Goal: Task Accomplishment & Management: Manage account settings

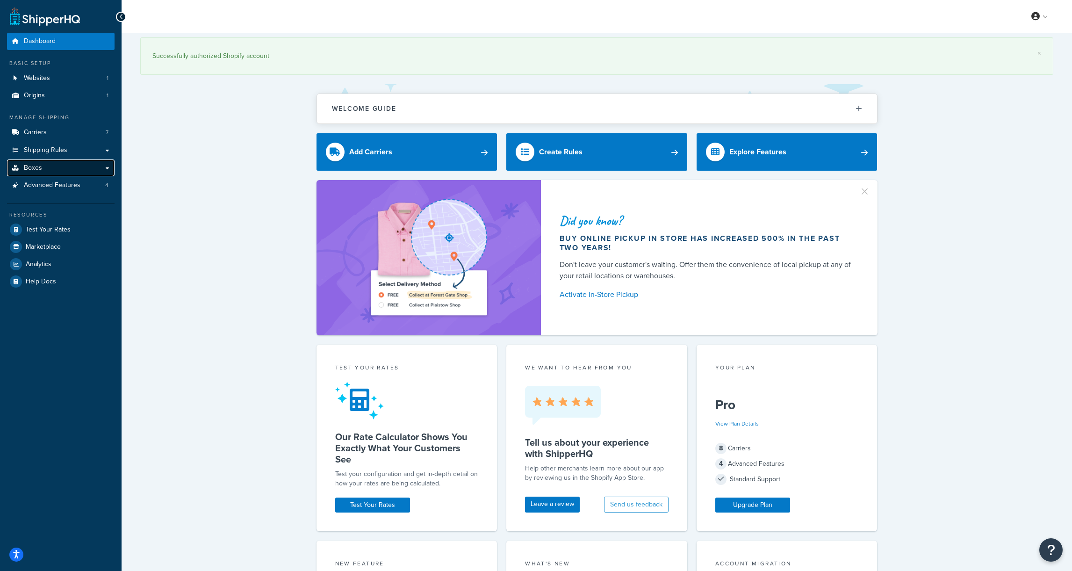
click at [57, 170] on link "Boxes" at bounding box center [60, 167] width 107 height 17
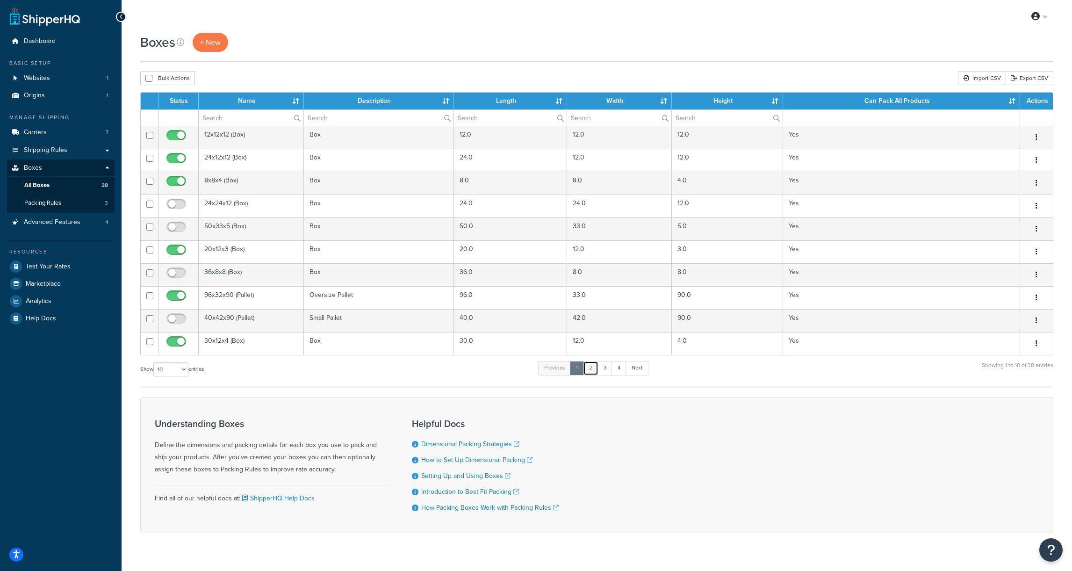
click at [593, 367] on link "2" at bounding box center [590, 368] width 15 height 14
click at [609, 369] on link "3" at bounding box center [602, 368] width 15 height 14
click at [616, 369] on link "4" at bounding box center [616, 368] width 15 height 14
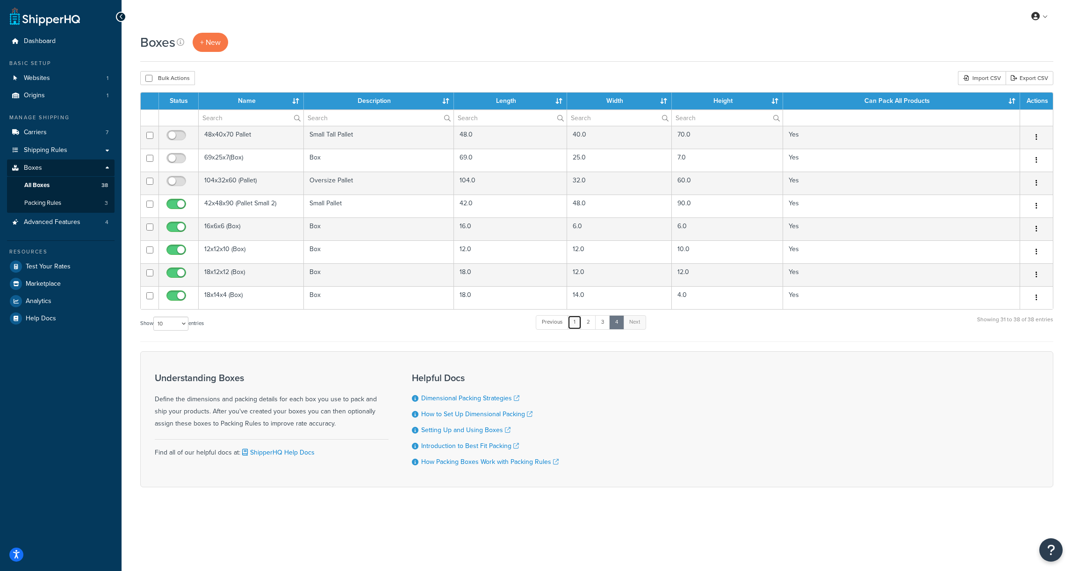
click at [579, 324] on link "1" at bounding box center [574, 322] width 14 height 14
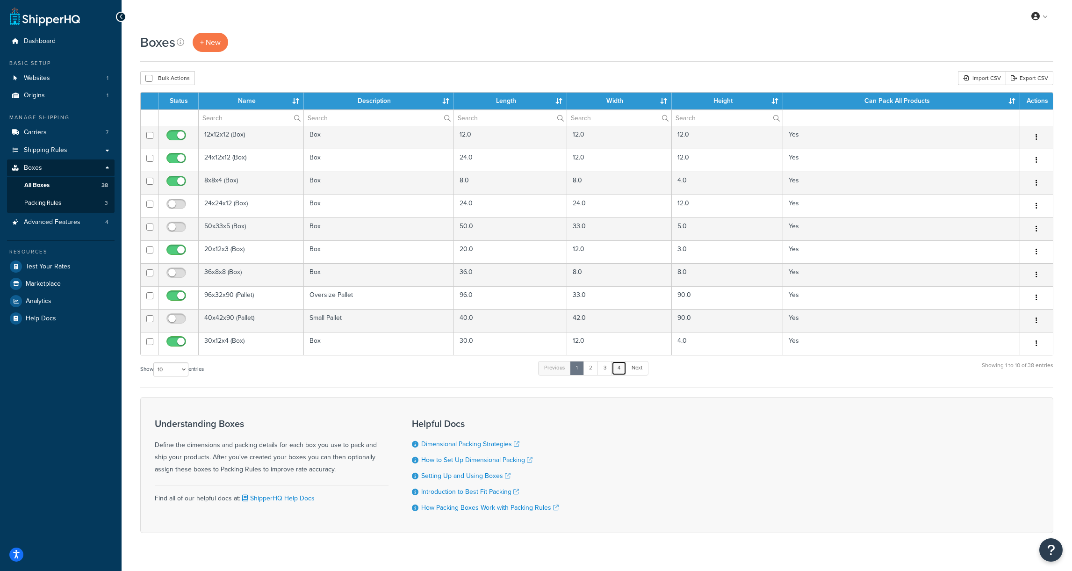
click at [619, 366] on link "4" at bounding box center [618, 368] width 15 height 14
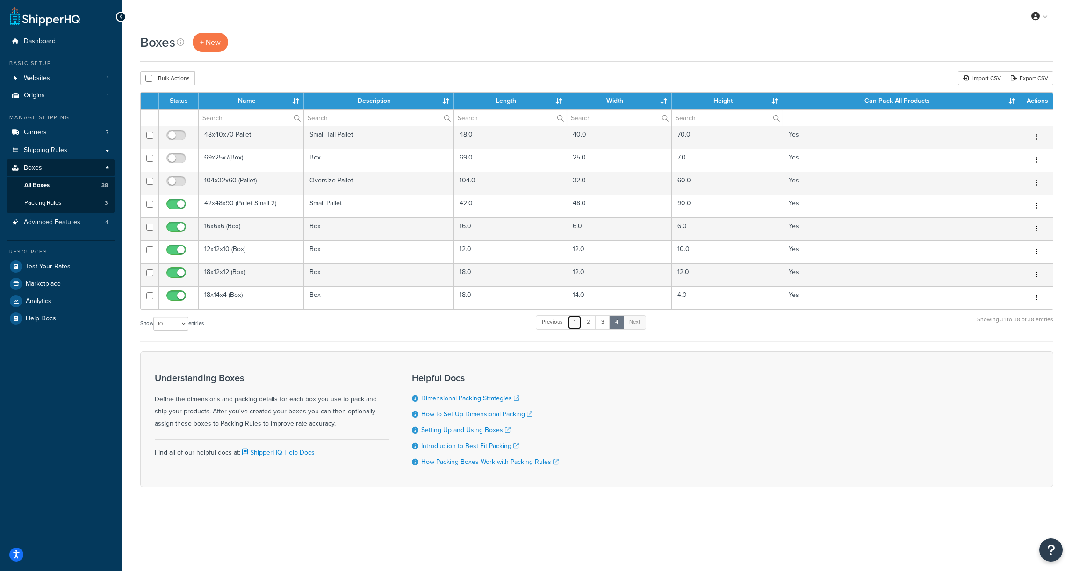
click at [575, 326] on link "1" at bounding box center [574, 322] width 14 height 14
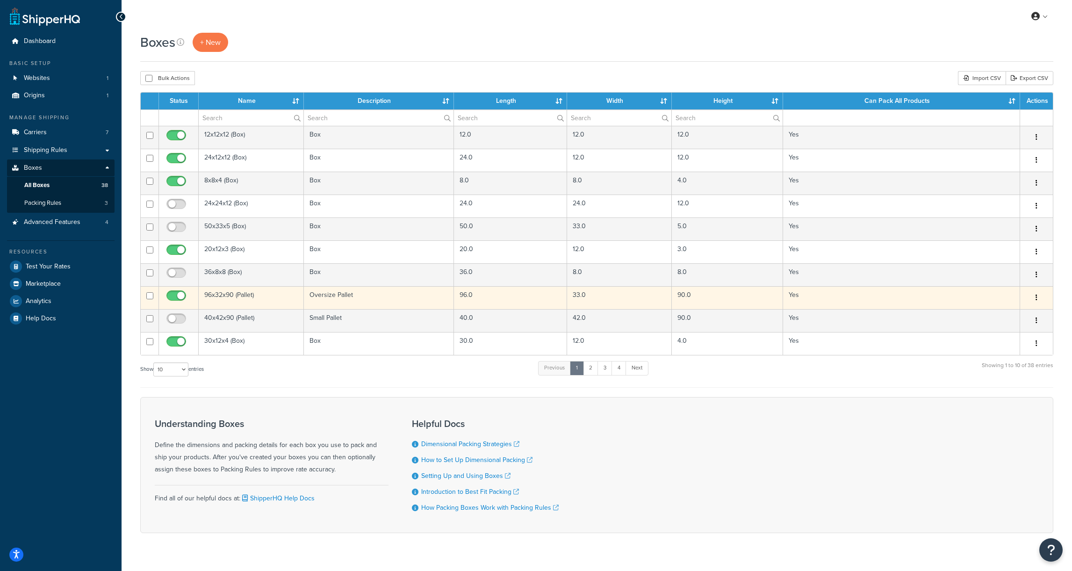
click at [221, 296] on td "96x32x90 (Pallet)" at bounding box center [251, 297] width 105 height 23
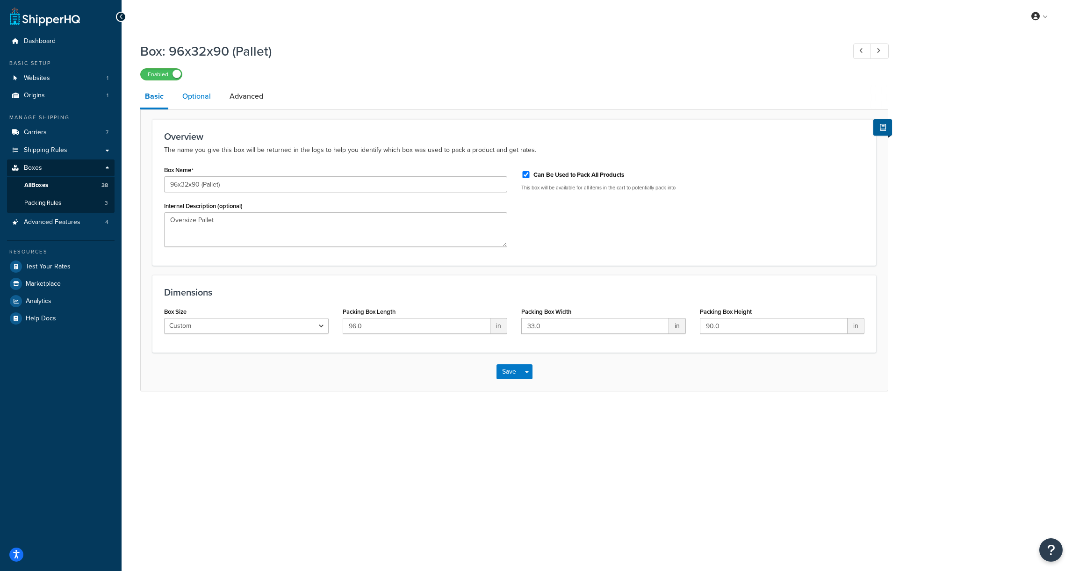
click at [202, 100] on link "Optional" at bounding box center [197, 96] width 38 height 22
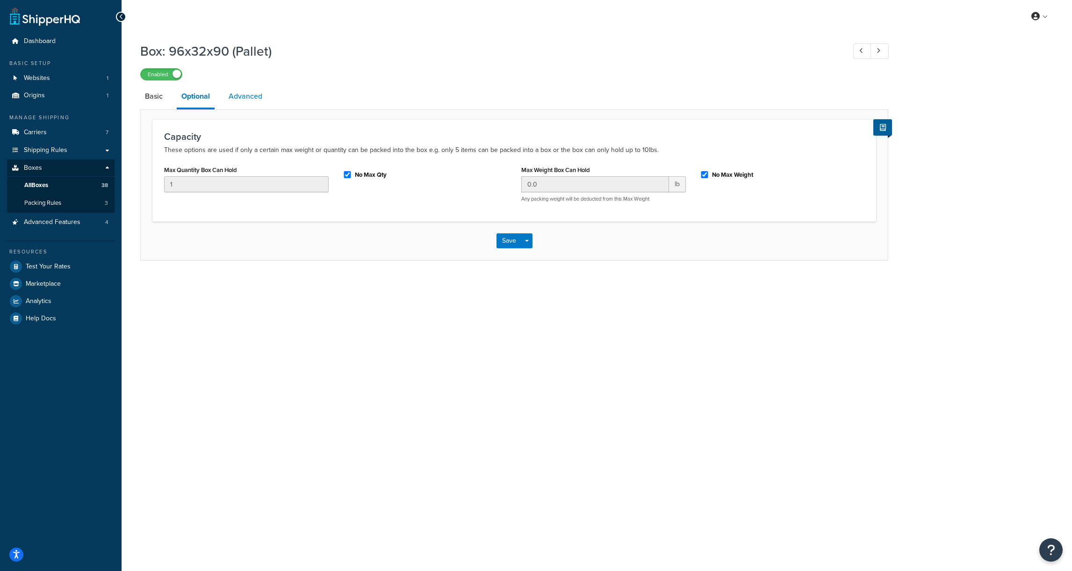
click at [244, 99] on link "Advanced" at bounding box center [245, 96] width 43 height 22
select select "250"
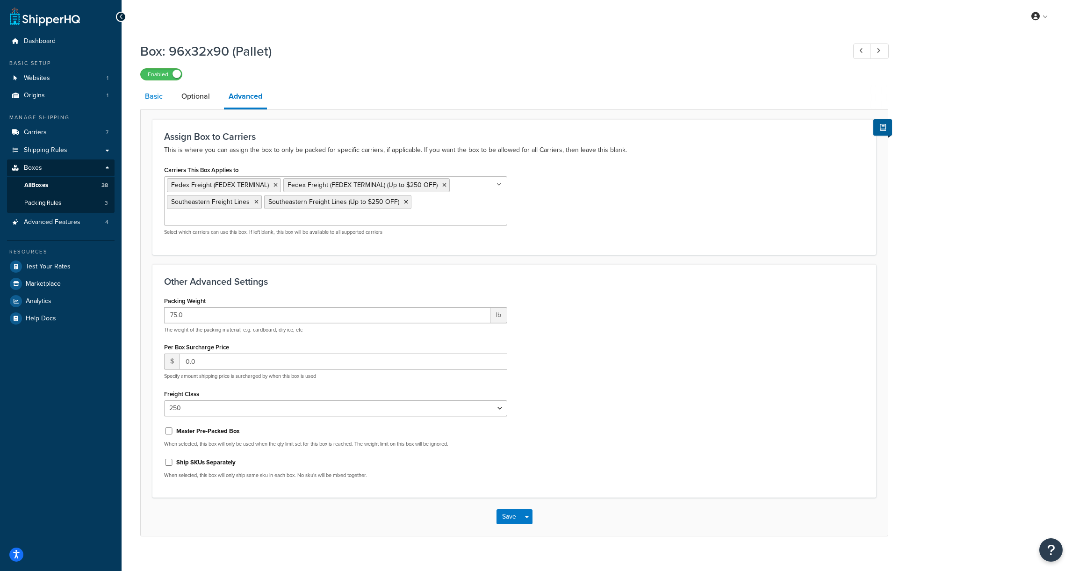
click at [166, 98] on link "Basic" at bounding box center [153, 96] width 27 height 22
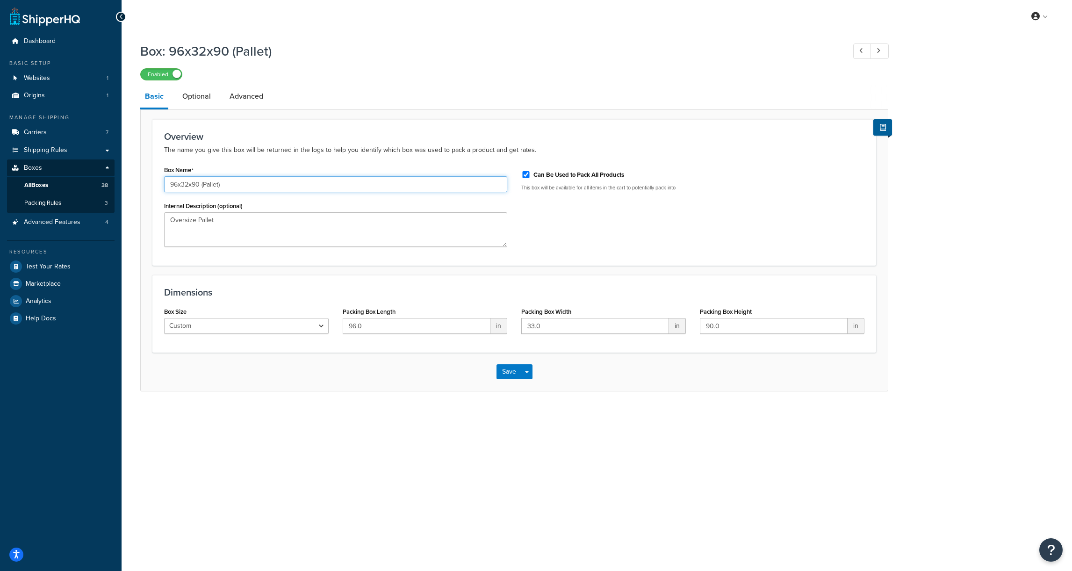
click at [193, 187] on input "96x32x90 (Pallet)" at bounding box center [335, 184] width 343 height 16
